Goal: Task Accomplishment & Management: Complete application form

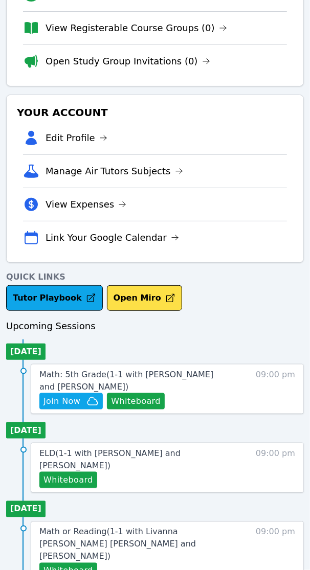
scroll to position [149, 0]
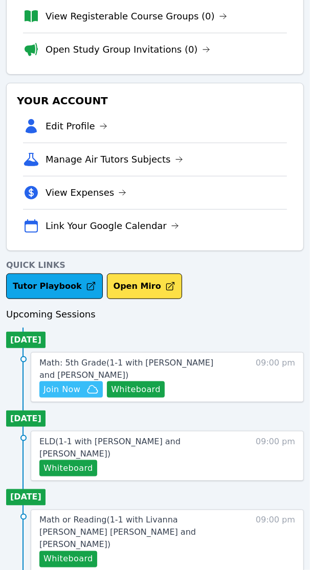
click at [75, 394] on span "Join Now" at bounding box center [61, 390] width 37 height 12
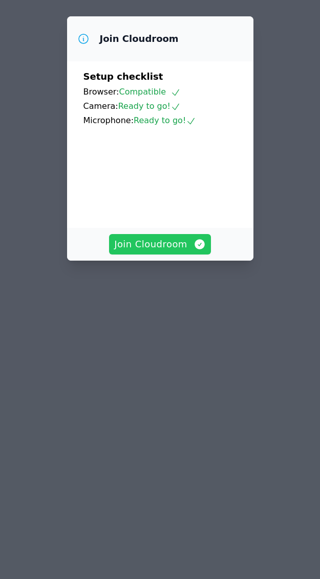
click at [165, 252] on span "Join Cloudroom" at bounding box center [160, 244] width 92 height 14
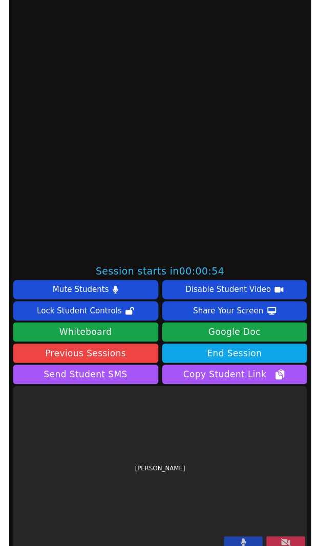
scroll to position [307, 0]
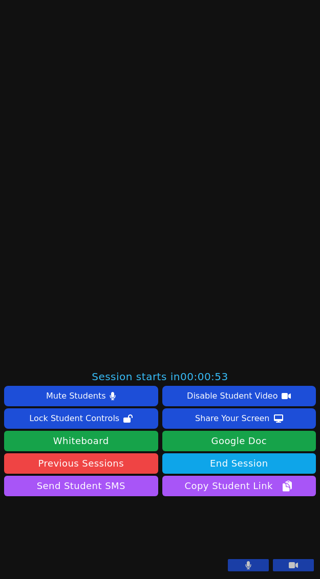
click at [245, 565] on button at bounding box center [248, 565] width 41 height 12
click at [288, 566] on icon at bounding box center [292, 566] width 9 height 6
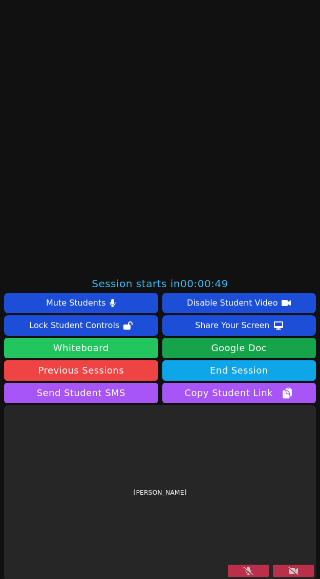
click at [123, 347] on button "Whiteboard" at bounding box center [81, 348] width 154 height 20
click at [72, 345] on button "Whiteboard" at bounding box center [81, 348] width 154 height 20
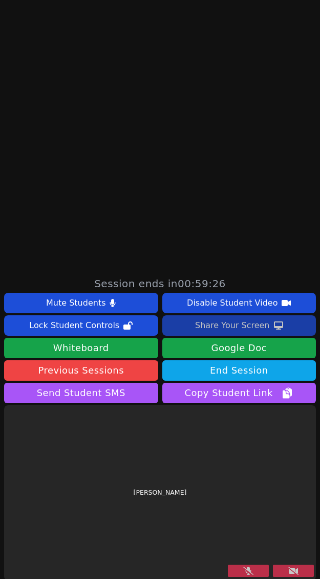
click at [197, 328] on div "Share Your Screen" at bounding box center [232, 326] width 75 height 16
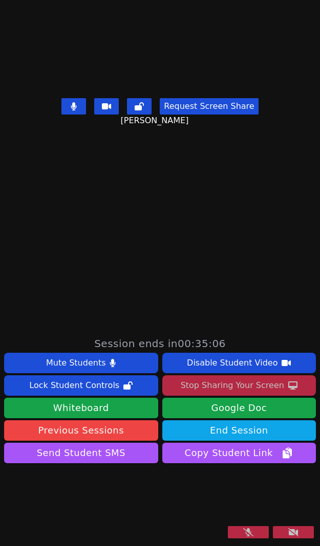
click at [243, 535] on icon at bounding box center [248, 532] width 10 height 8
click at [288, 531] on icon at bounding box center [293, 532] width 10 height 8
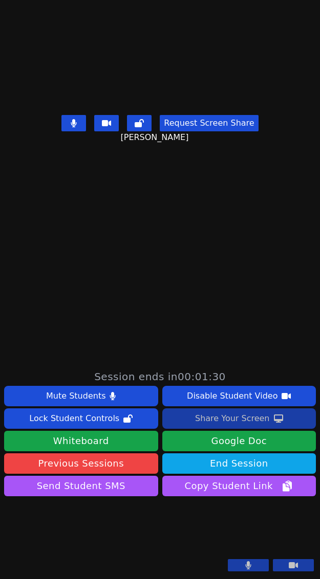
click at [189, 409] on button "Share Your Screen" at bounding box center [239, 419] width 154 height 20
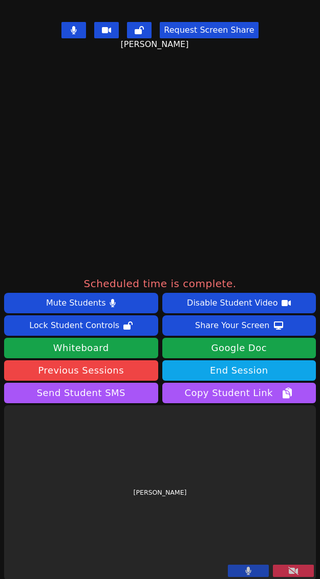
click at [288, 567] on icon at bounding box center [293, 571] width 10 height 8
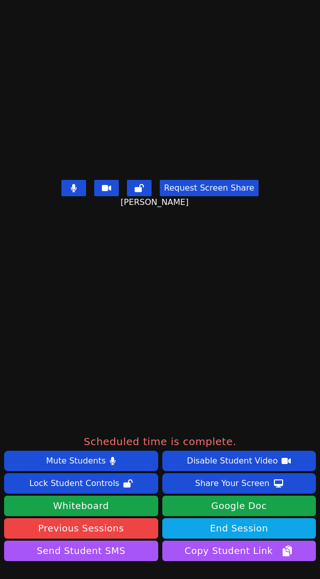
scroll to position [210, 0]
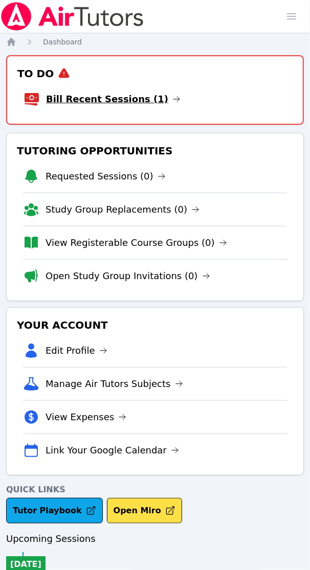
click at [102, 101] on link "Bill Recent Sessions (1)" at bounding box center [113, 99] width 134 height 14
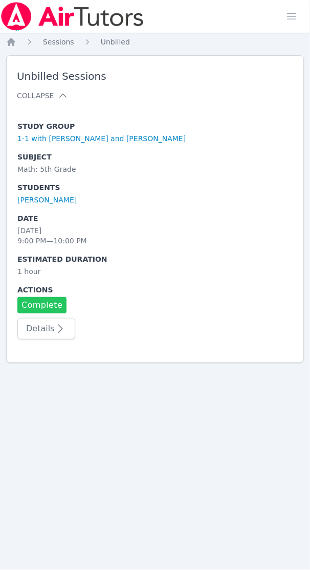
click at [57, 310] on link "Complete" at bounding box center [41, 305] width 49 height 16
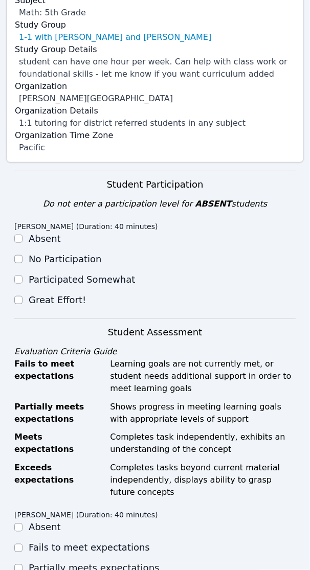
scroll to position [192, 0]
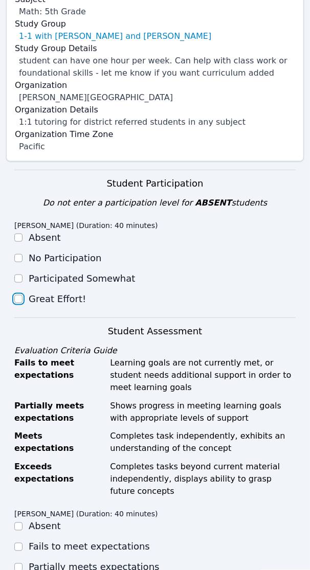
click at [19, 295] on input "Great Effort!" at bounding box center [18, 299] width 8 height 8
checkbox input "true"
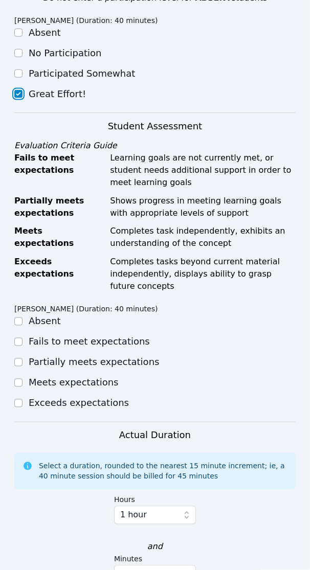
scroll to position [511, 0]
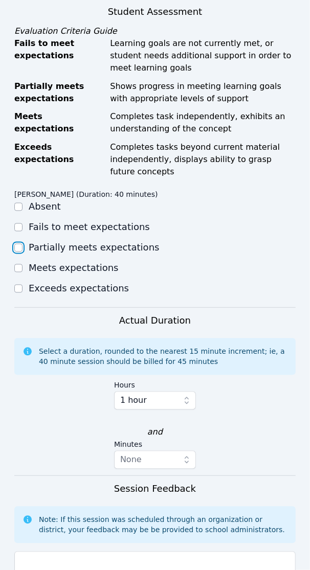
click at [19, 244] on input "Partially meets expectations" at bounding box center [18, 248] width 8 height 8
checkbox input "true"
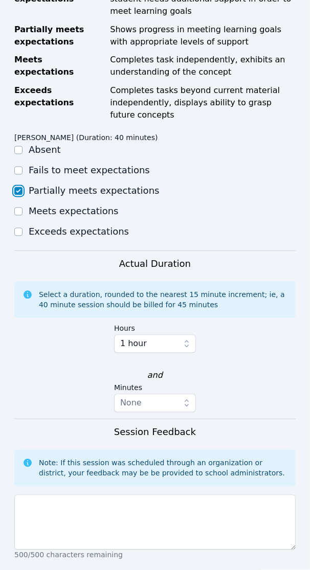
scroll to position [715, 0]
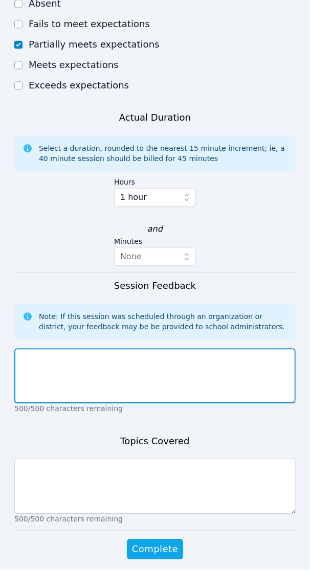
click at [55, 348] on textarea at bounding box center [154, 375] width 281 height 55
click at [82, 351] on textarea at bounding box center [154, 375] width 281 height 55
paste textarea "After warming up with a bellringer on multiplies of 4, arrays, fact families, m…"
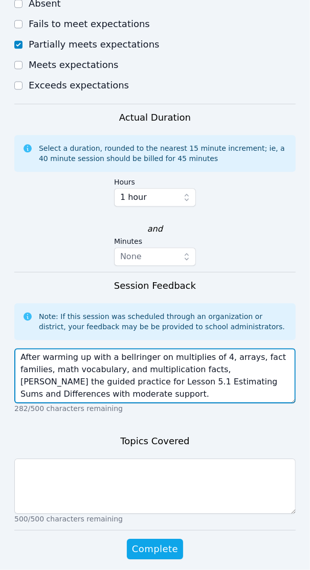
type textarea "After warming up with a bellringer on multiplies of 4, arrays, fact families, m…"
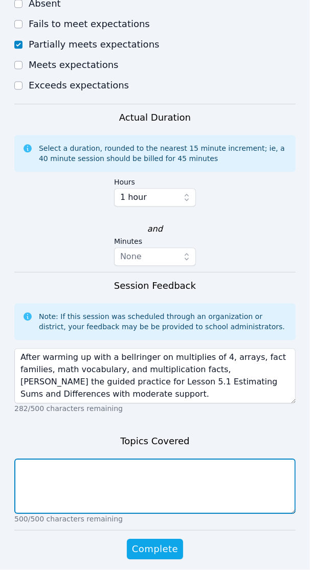
click at [38, 465] on textarea at bounding box center [154, 486] width 281 height 55
paste textarea "multiplies of 4, arrays, fact families, math vocabulary, multiplication facts, …"
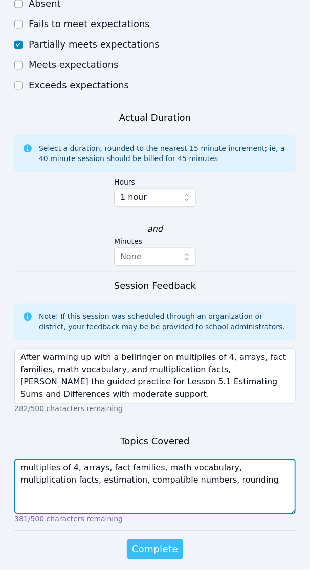
type textarea "multiplies of 4, arrays, fact families, math vocabulary, multiplication facts, …"
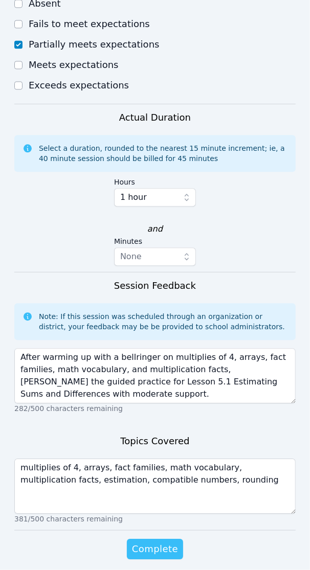
click at [154, 546] on button "Complete" at bounding box center [155, 549] width 56 height 20
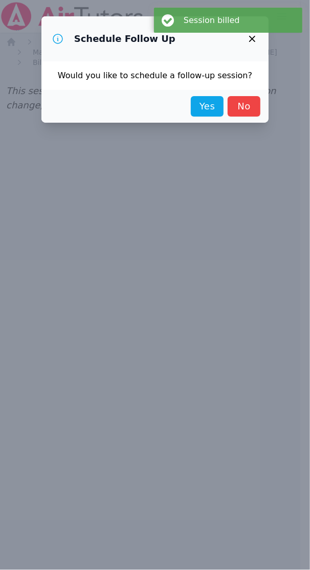
scroll to position [0, 0]
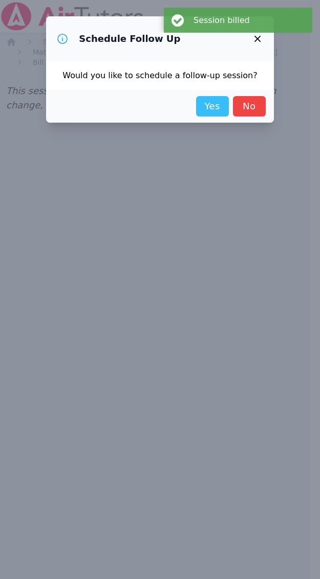
click at [199, 98] on link "Yes" at bounding box center [212, 106] width 33 height 20
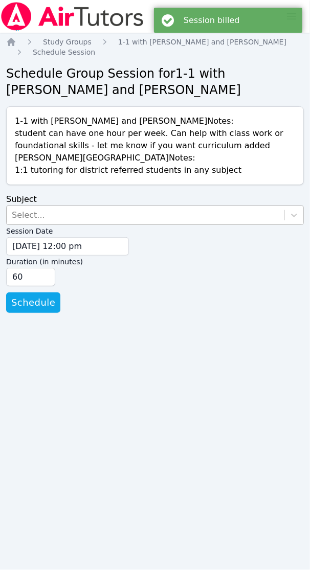
click at [24, 211] on div "Select..." at bounding box center [28, 215] width 33 height 12
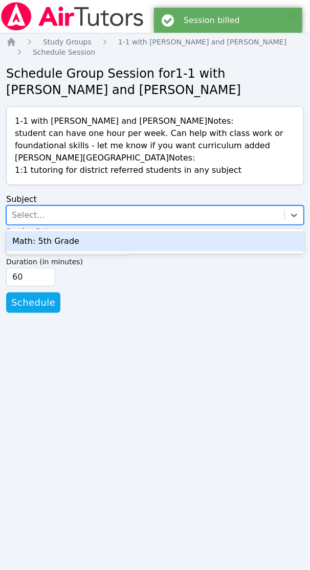
click at [29, 239] on div "Math: 5th Grade" at bounding box center [155, 241] width 298 height 20
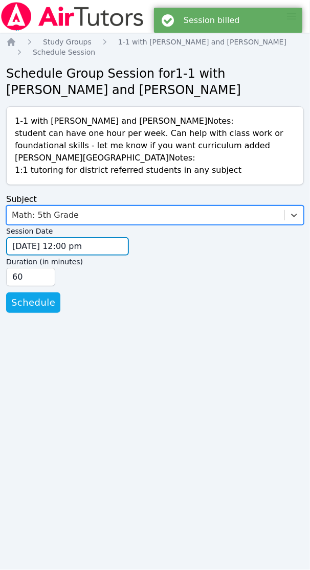
click at [29, 249] on input "09/17/2025 12:00 pm" at bounding box center [67, 246] width 123 height 18
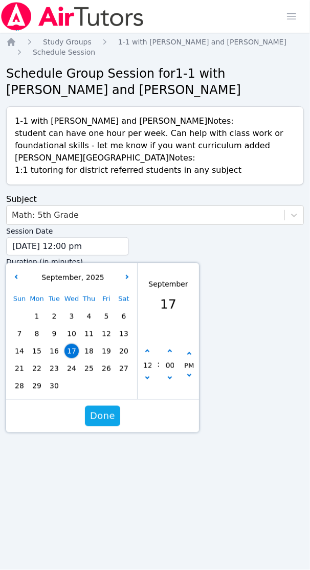
click at [39, 366] on span "22" at bounding box center [37, 369] width 14 height 14
click at [149, 353] on button "button" at bounding box center [147, 352] width 10 height 10
type input "09/22/2025 01:00 pm"
type input "01"
click at [149, 353] on button "button" at bounding box center [147, 352] width 10 height 10
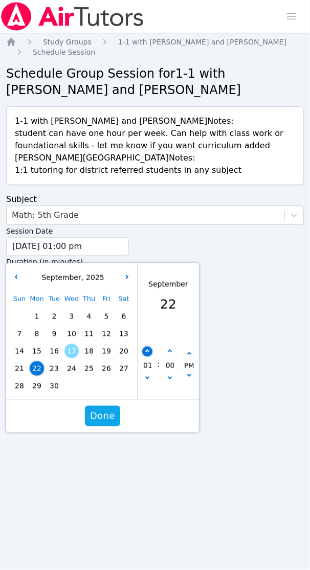
type input "09/22/2025 02:00 pm"
type input "02"
click at [149, 353] on button "button" at bounding box center [147, 352] width 10 height 10
type input "09/22/2025 03:00 pm"
type input "03"
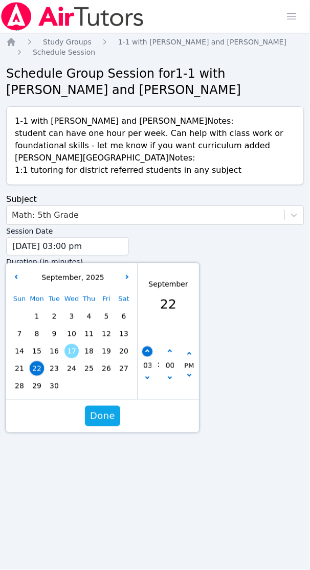
click at [149, 353] on button "button" at bounding box center [147, 352] width 10 height 10
type input "09/22/2025 04:00 pm"
type input "04"
click at [149, 353] on button "button" at bounding box center [147, 352] width 10 height 10
type input "09/22/2025 05:00 pm"
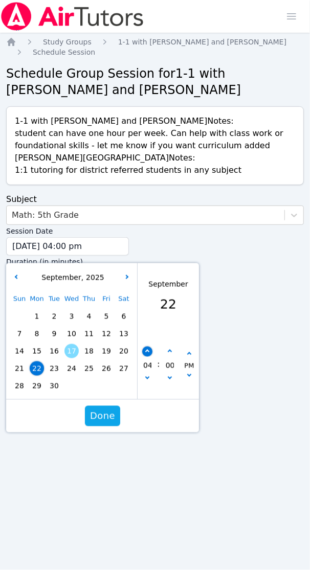
type input "05"
click at [149, 353] on button "button" at bounding box center [147, 352] width 10 height 10
type input "09/22/2025 06:00 pm"
type input "06"
click at [149, 353] on button "button" at bounding box center [147, 352] width 10 height 10
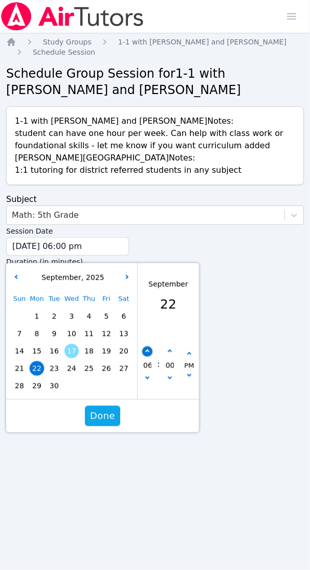
type input "09/22/2025 07:00 pm"
type input "07"
click at [149, 353] on button "button" at bounding box center [147, 352] width 10 height 10
type input "09/22/2025 08:00 pm"
type input "08"
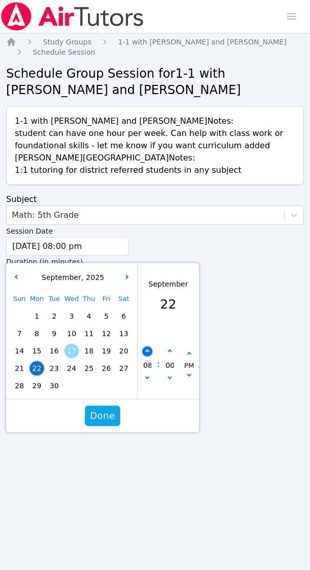
click at [149, 353] on button "button" at bounding box center [147, 352] width 10 height 10
type input "09/22/2025 09:00 pm"
type input "09"
click at [109, 418] on span "Done" at bounding box center [102, 416] width 25 height 14
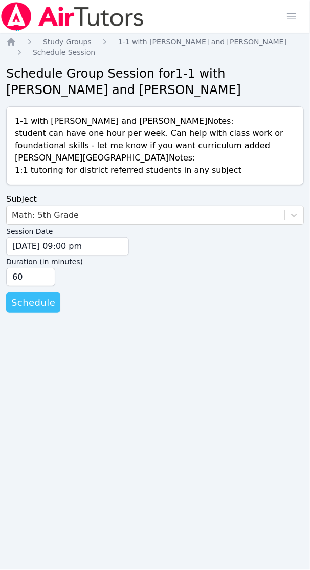
click at [40, 303] on span "Schedule" at bounding box center [33, 303] width 44 height 14
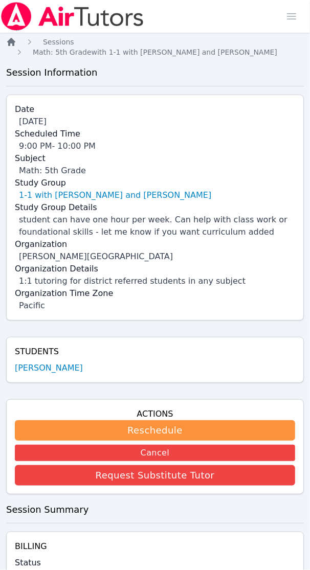
click at [6, 39] on icon "Breadcrumb" at bounding box center [11, 42] width 10 height 10
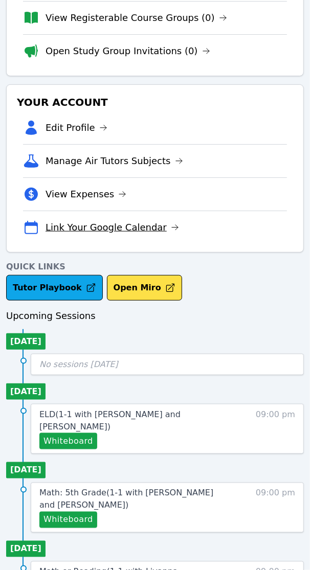
scroll to position [198, 0]
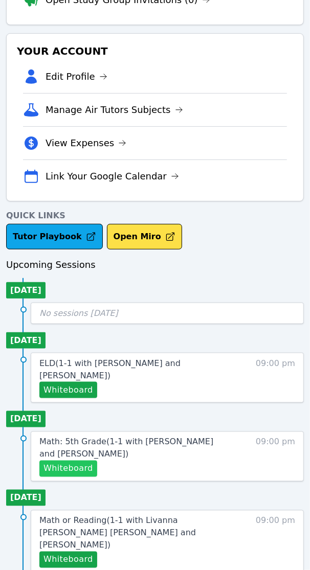
click at [79, 461] on button "Whiteboard" at bounding box center [68, 469] width 58 height 16
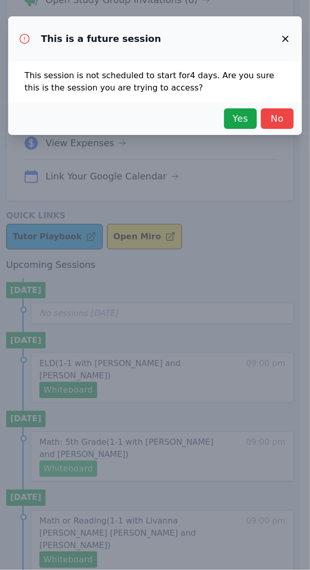
scroll to position [189, 0]
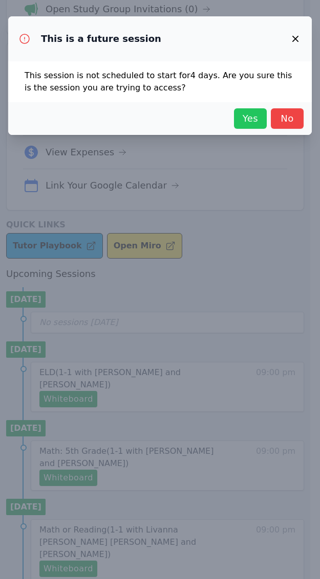
click at [256, 114] on span "Yes" at bounding box center [250, 118] width 23 height 14
